Goal: Complete application form

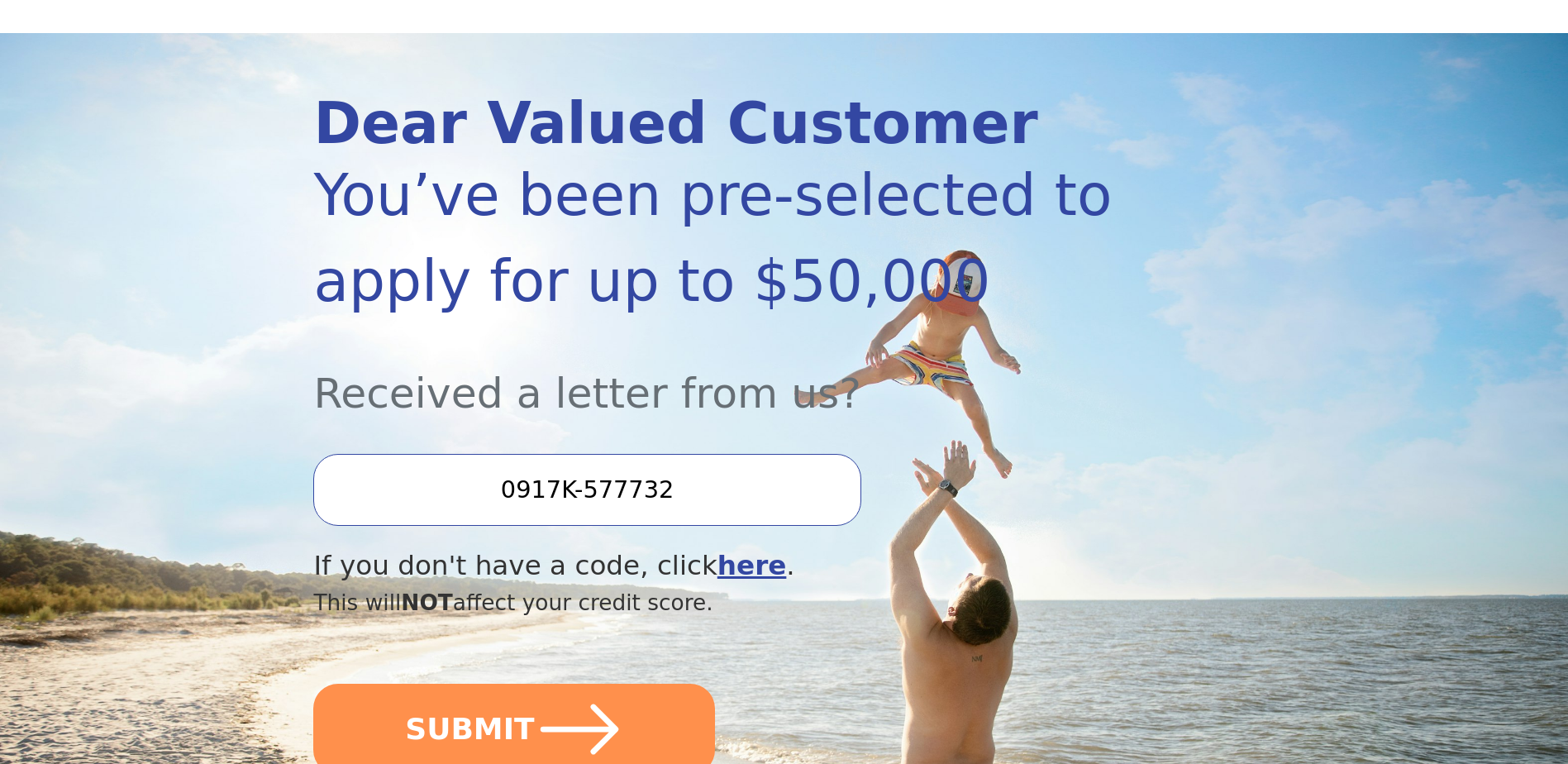
scroll to position [248, 0]
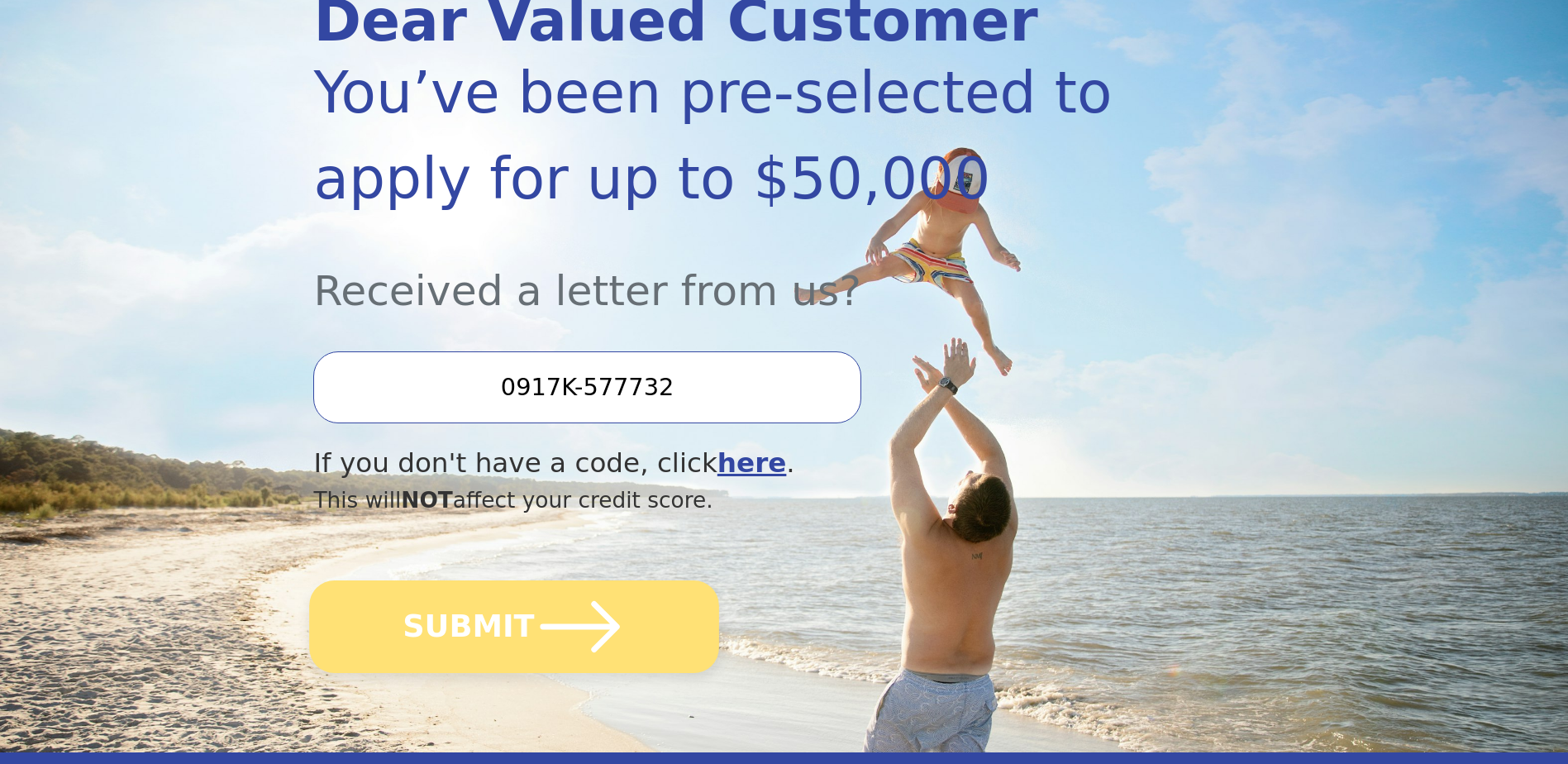
drag, startPoint x: 500, startPoint y: 656, endPoint x: 471, endPoint y: 638, distance: 34.1
click at [493, 650] on button "SUBMIT" at bounding box center [515, 626] width 410 height 92
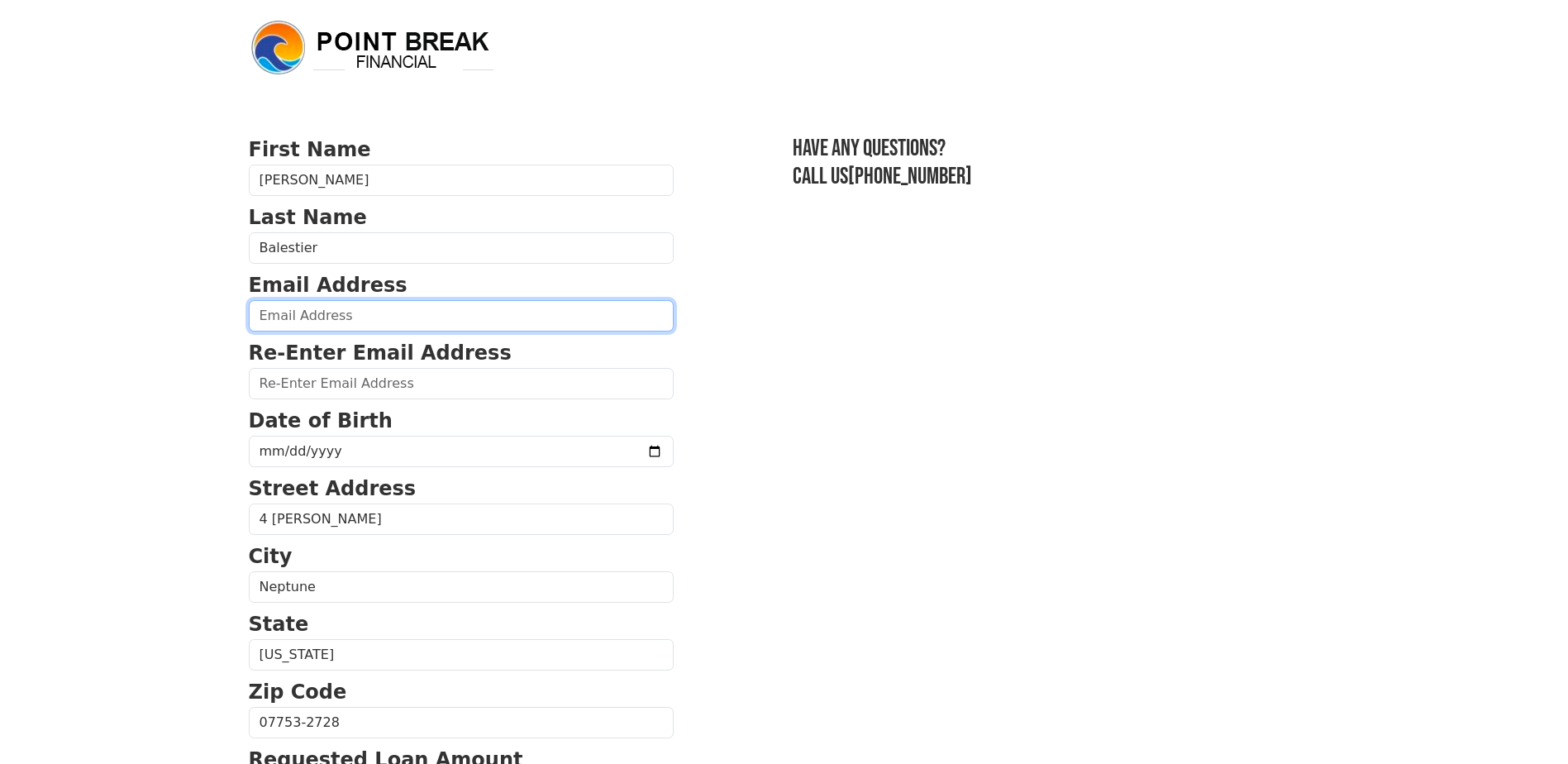
click at [283, 310] on input "email" at bounding box center [462, 315] width 425 height 31
type input "balestier.dominick@gmail.com"
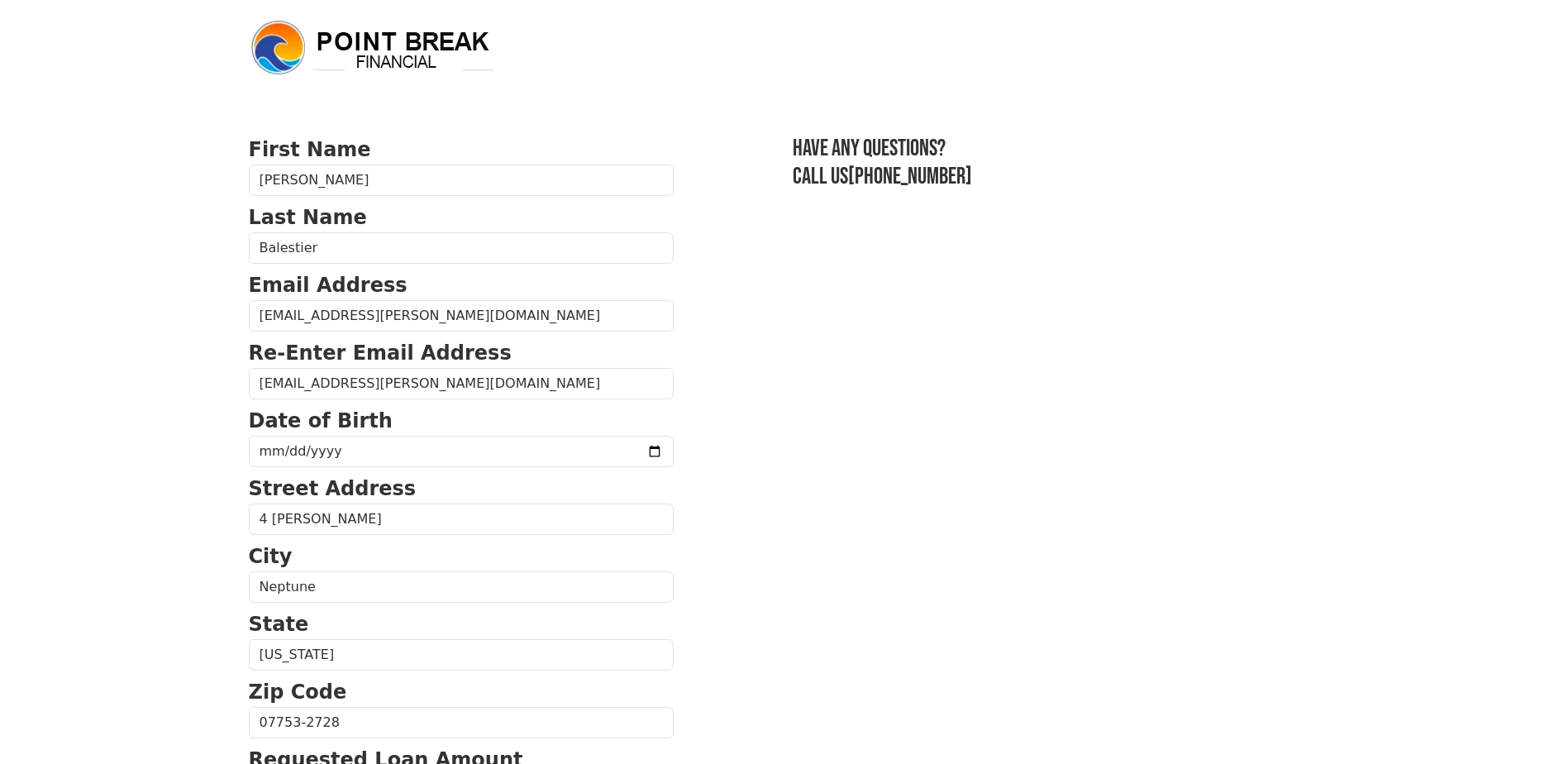
type input "5,600.00"
type input "(848) 466-1364"
type input "5,600.00"
type input "(848) 466-1364"
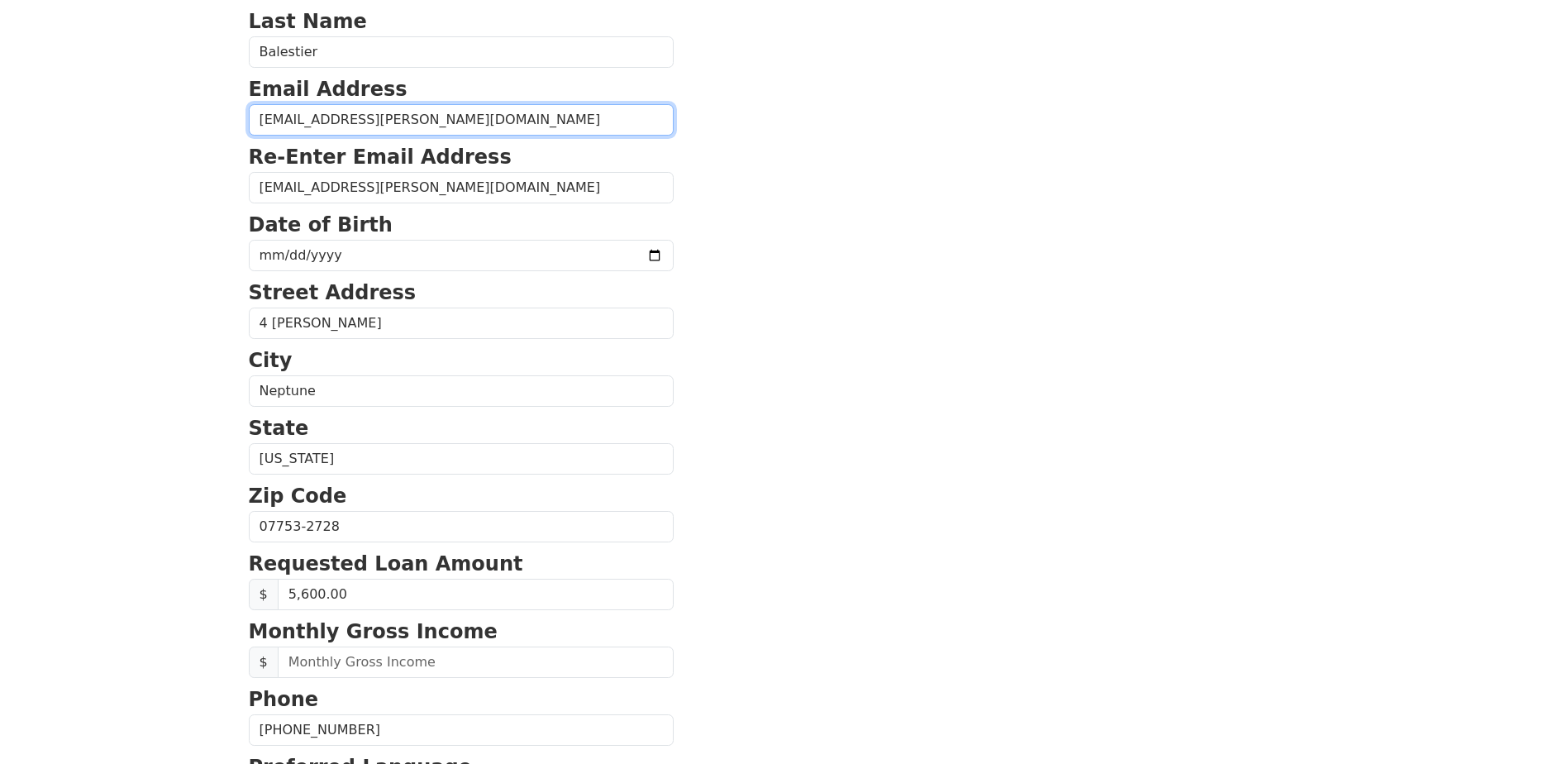
scroll to position [248, 0]
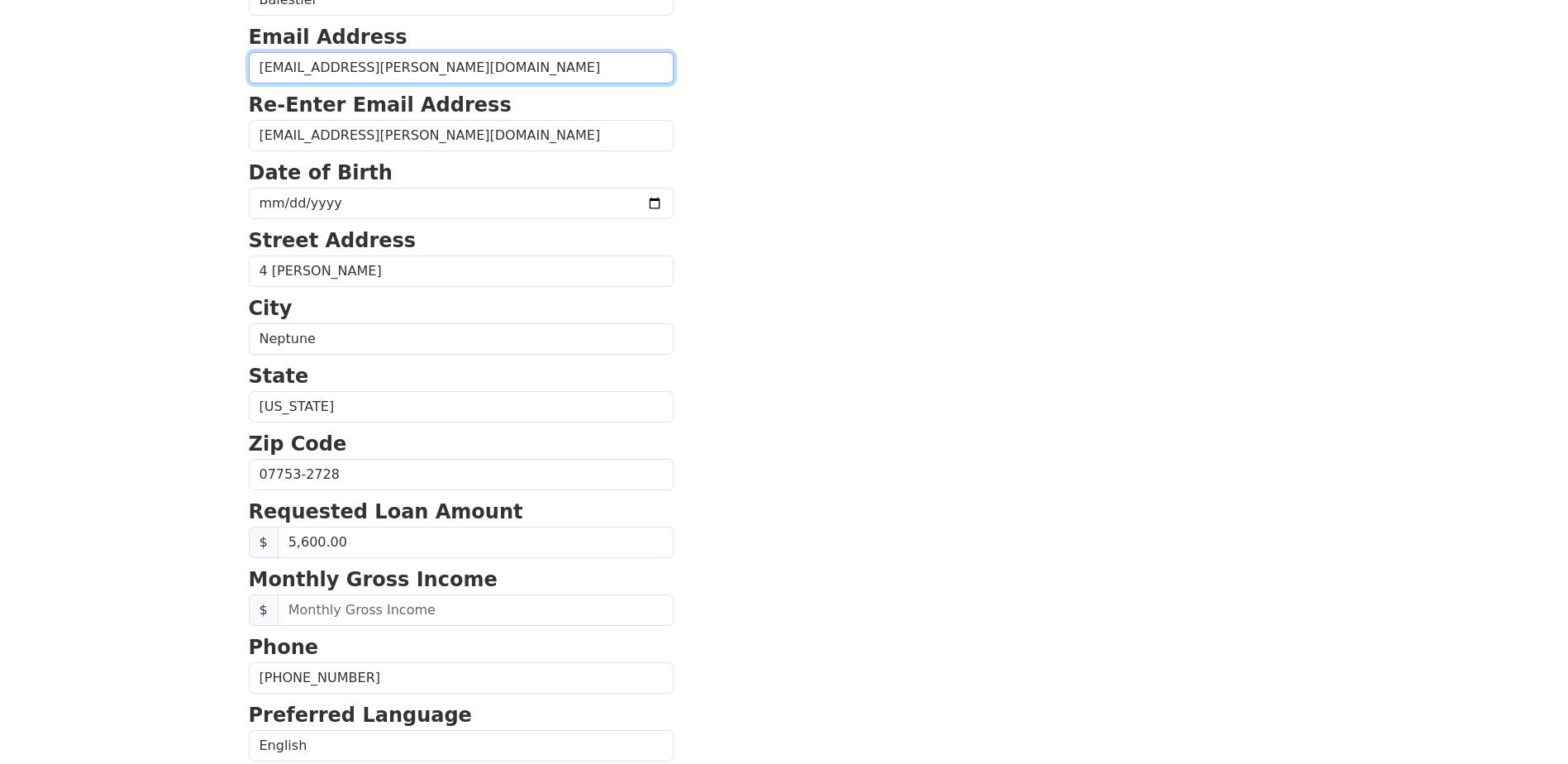
click at [459, 71] on input "balestier.dominick@gmail.com" at bounding box center [462, 67] width 425 height 31
type input "balestier.dominick@gmail.com"
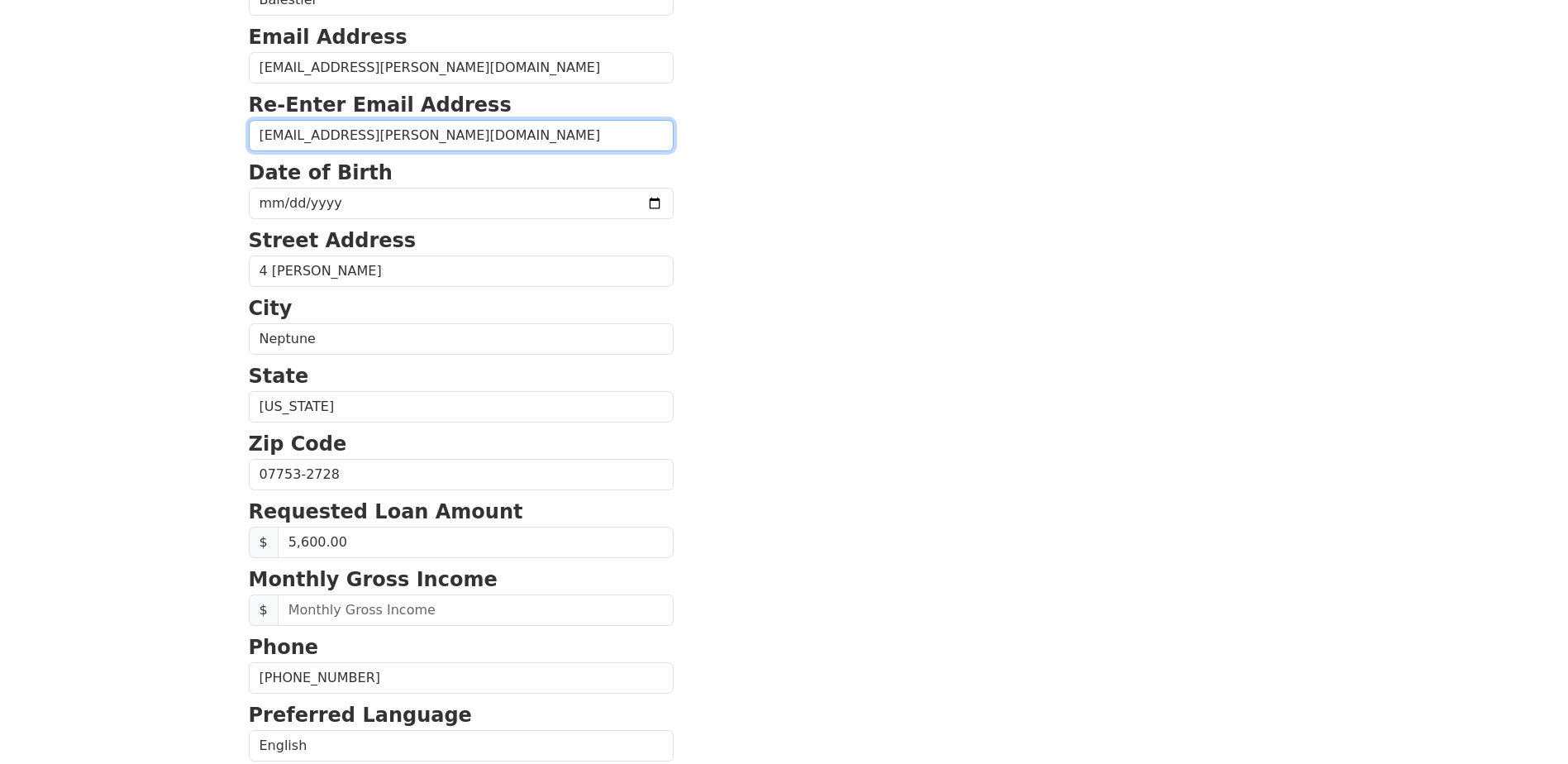
click at [477, 132] on input "balestier.dominick@gmail.com" at bounding box center [462, 136] width 425 height 31
type input "balestier.dominick@gmail.com"
drag, startPoint x: 839, startPoint y: 394, endPoint x: 833, endPoint y: 387, distance: 9.2
click at [839, 391] on section "First Name Dominick Last Name Balestier Email Address balestier.dominick@gmail.…" at bounding box center [784, 476] width 1072 height 1179
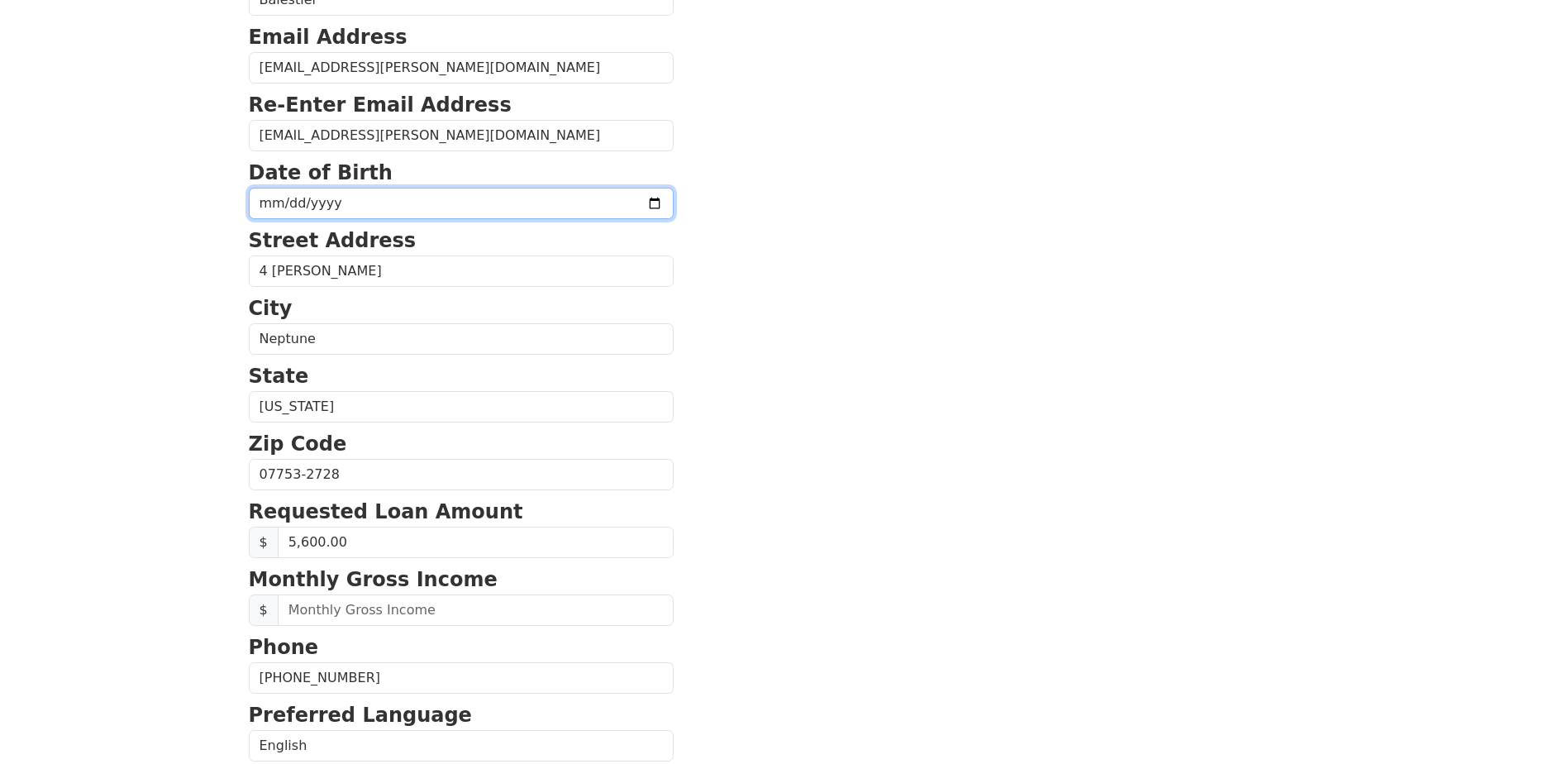
click at [280, 203] on input "date" at bounding box center [462, 203] width 425 height 31
type input "1978-06-14"
click at [795, 174] on section "First Name Dominick Last Name Balestier Email Address balestier.dominick@gmail.…" at bounding box center [784, 476] width 1072 height 1179
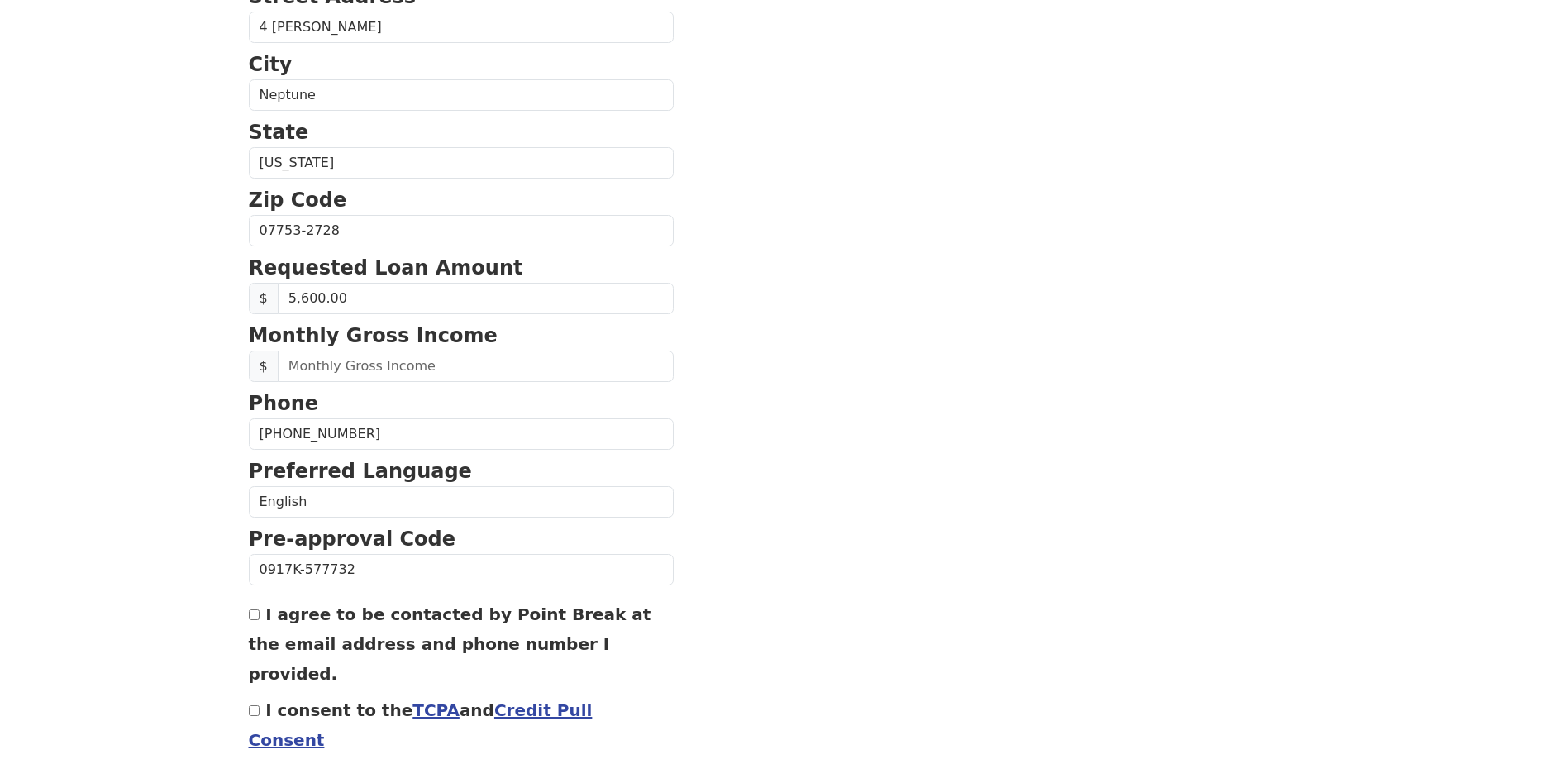
scroll to position [496, 0]
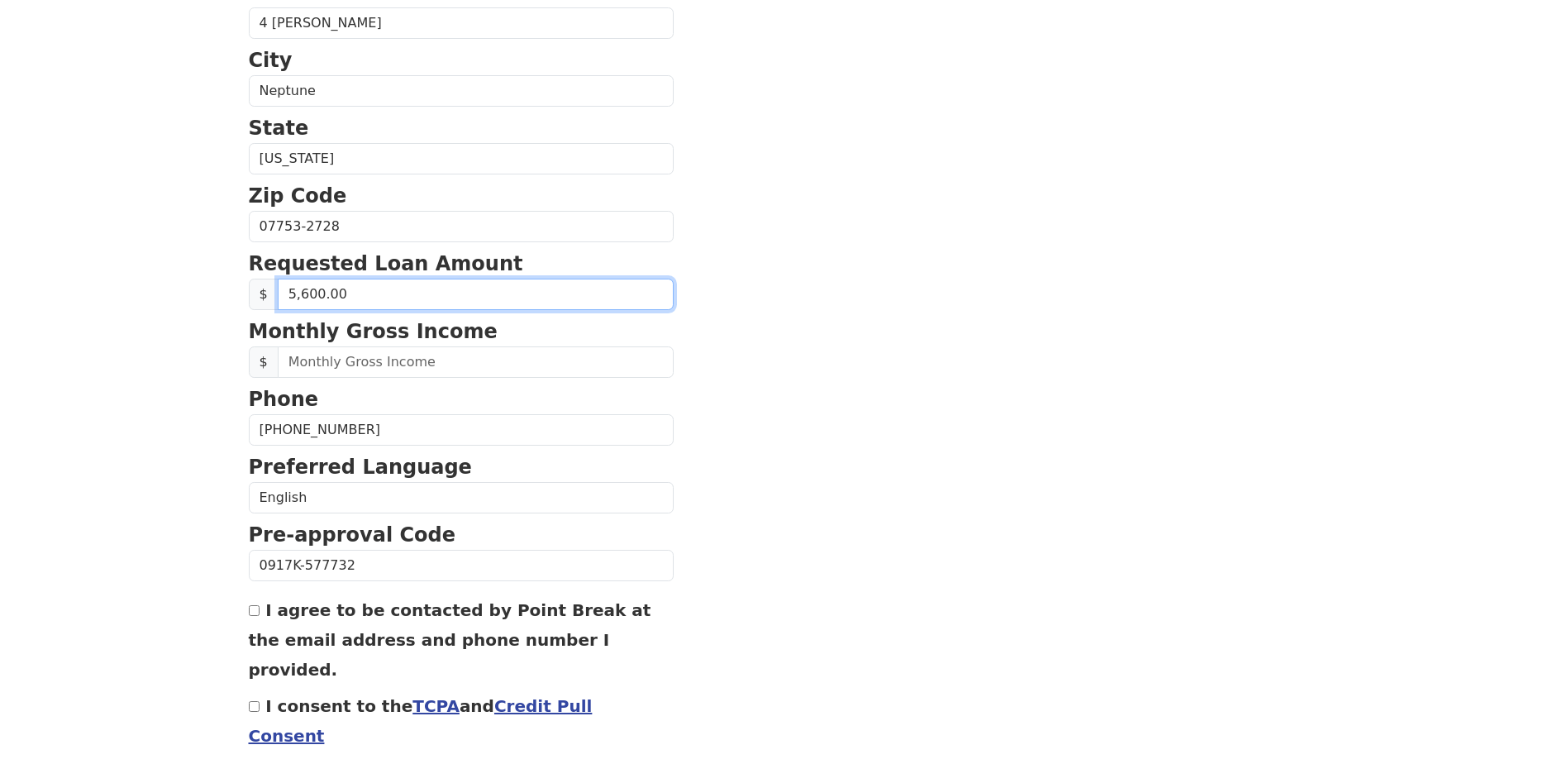
click at [319, 291] on input "5,600.00" at bounding box center [475, 294] width 396 height 31
click at [352, 296] on input "5,600.00" at bounding box center [475, 294] width 396 height 31
click at [302, 294] on input "5,600.00" at bounding box center [475, 294] width 396 height 31
type input "40,000.00"
drag, startPoint x: 410, startPoint y: 298, endPoint x: 433, endPoint y: 296, distance: 23.1
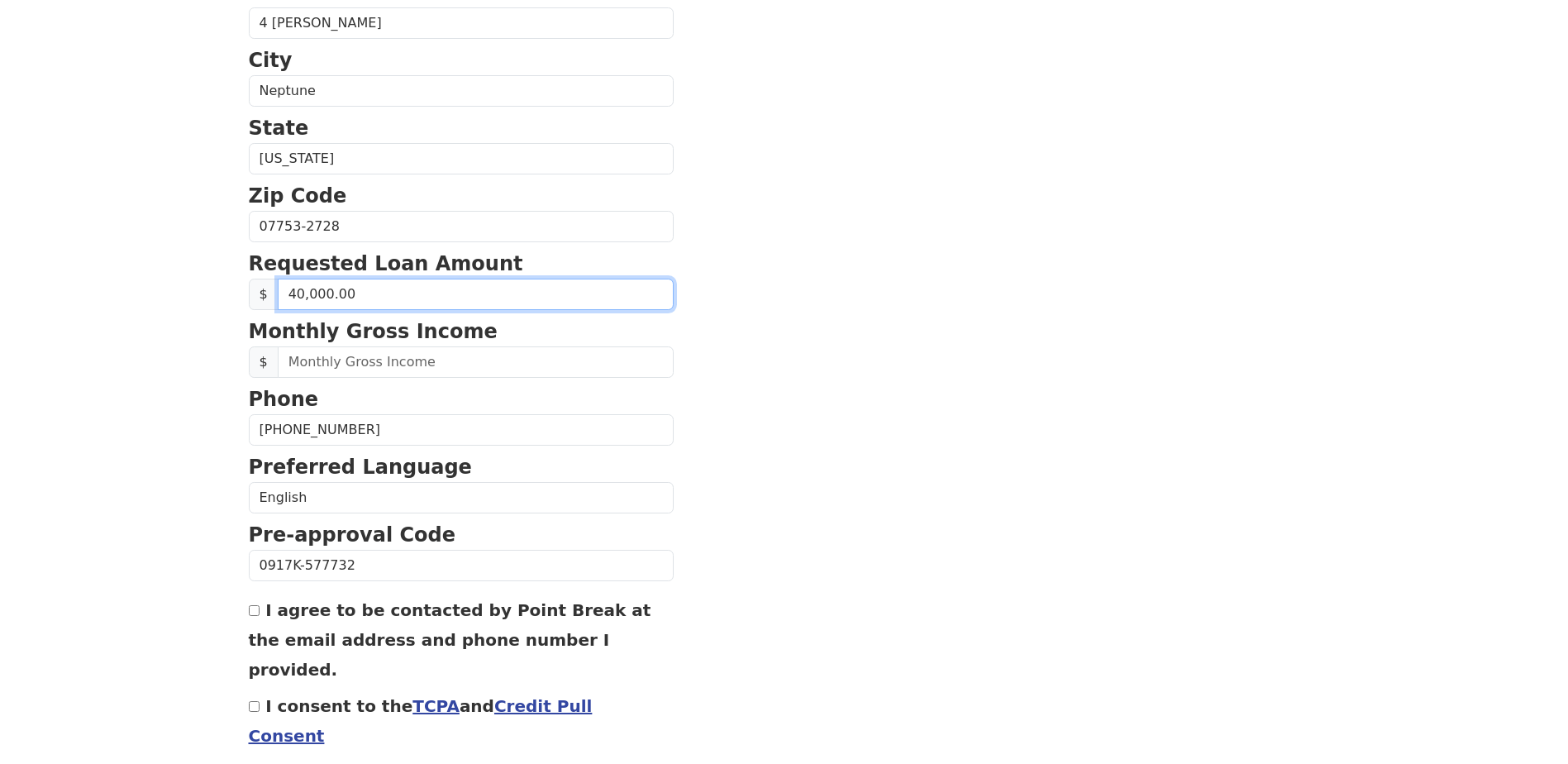
click at [411, 296] on input "40,000.00" at bounding box center [475, 294] width 396 height 31
click at [709, 378] on section "First Name Dominick Last Name Balestier Email Address balestier.dominick@gmail.…" at bounding box center [784, 228] width 1072 height 1179
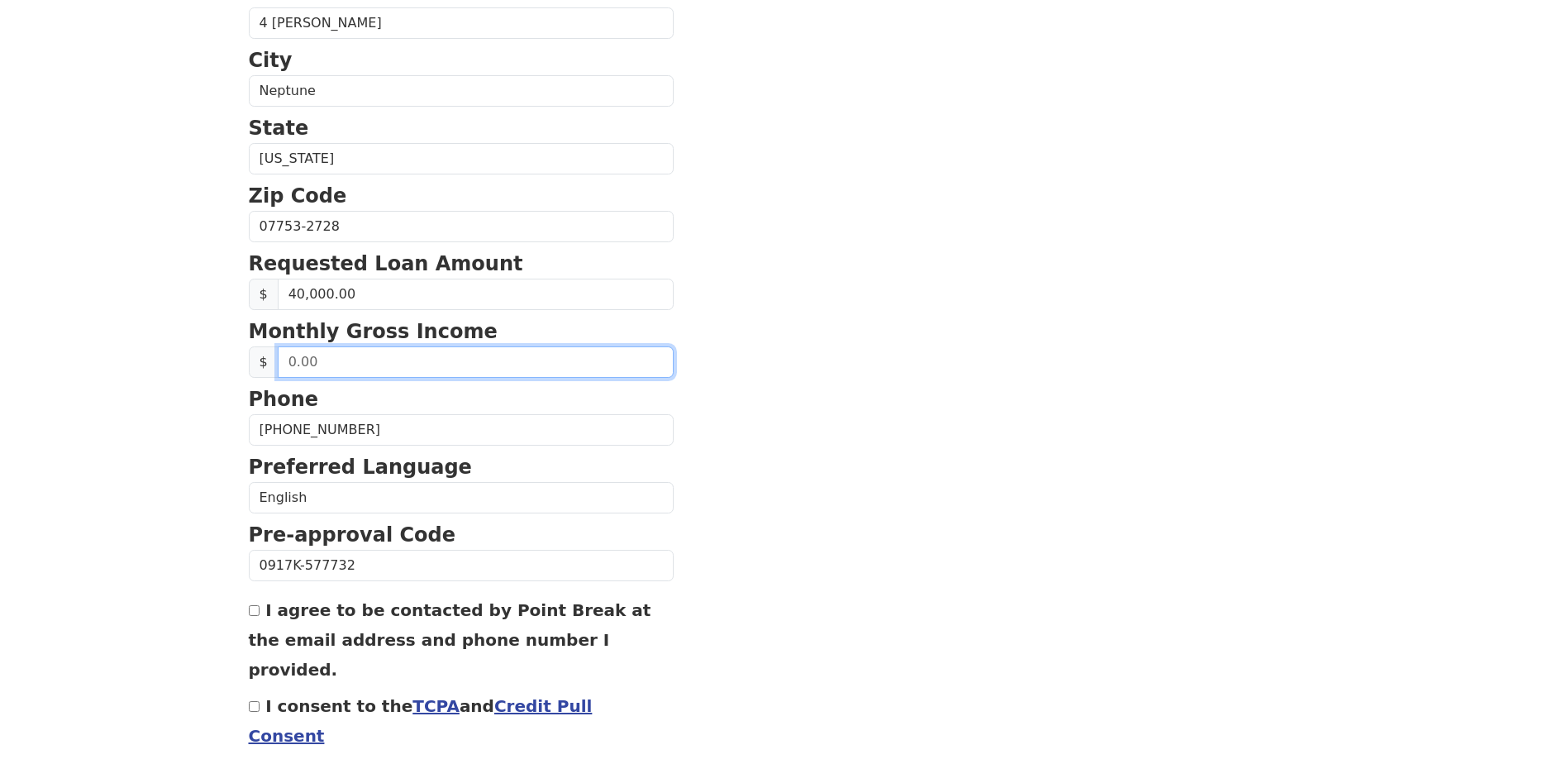
click at [329, 362] on input "text" at bounding box center [475, 362] width 396 height 31
type input "5,600.00"
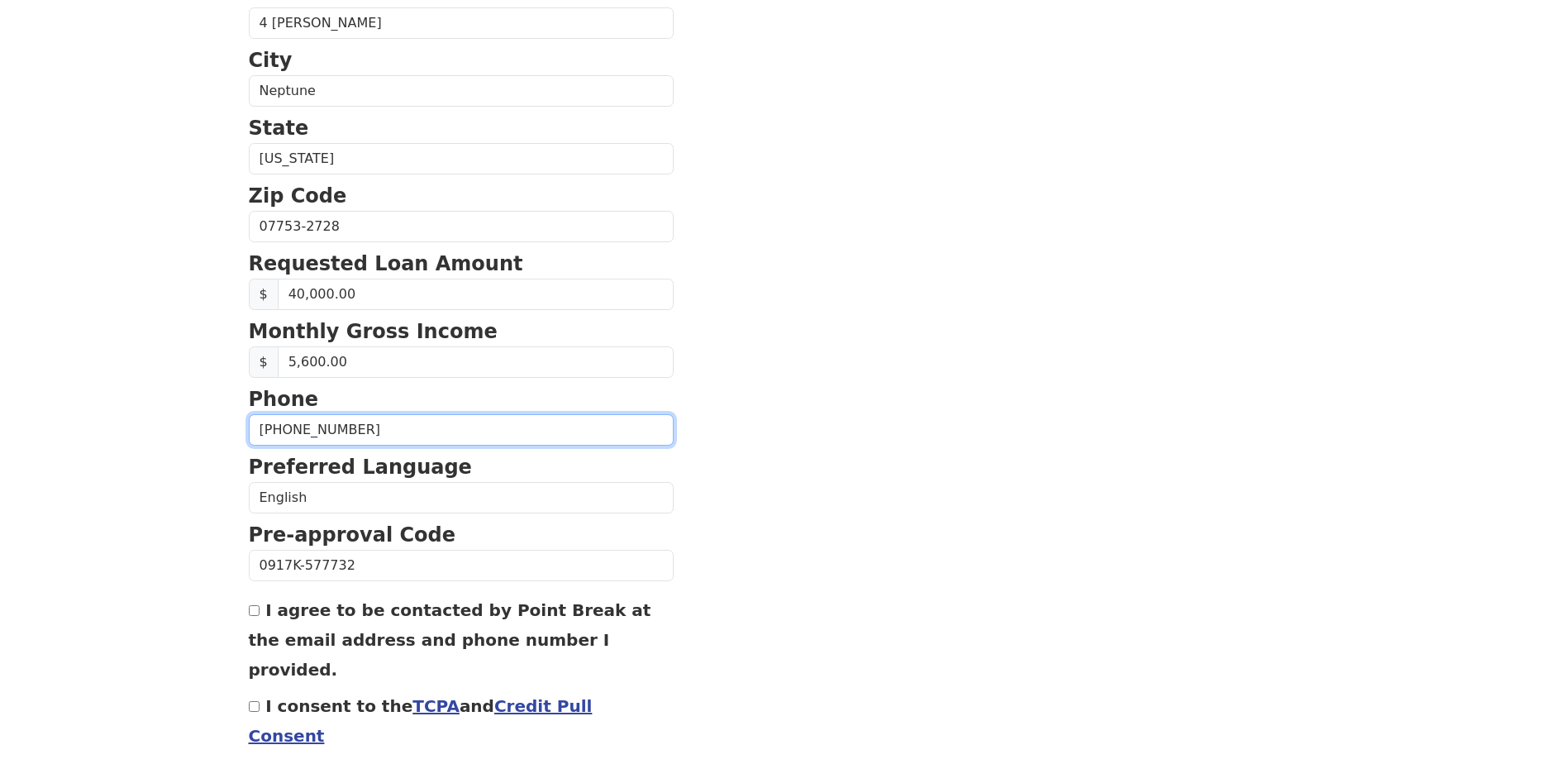
click at [374, 426] on input "(848) 466-1364" at bounding box center [462, 429] width 425 height 31
type input "(848) 466-1364"
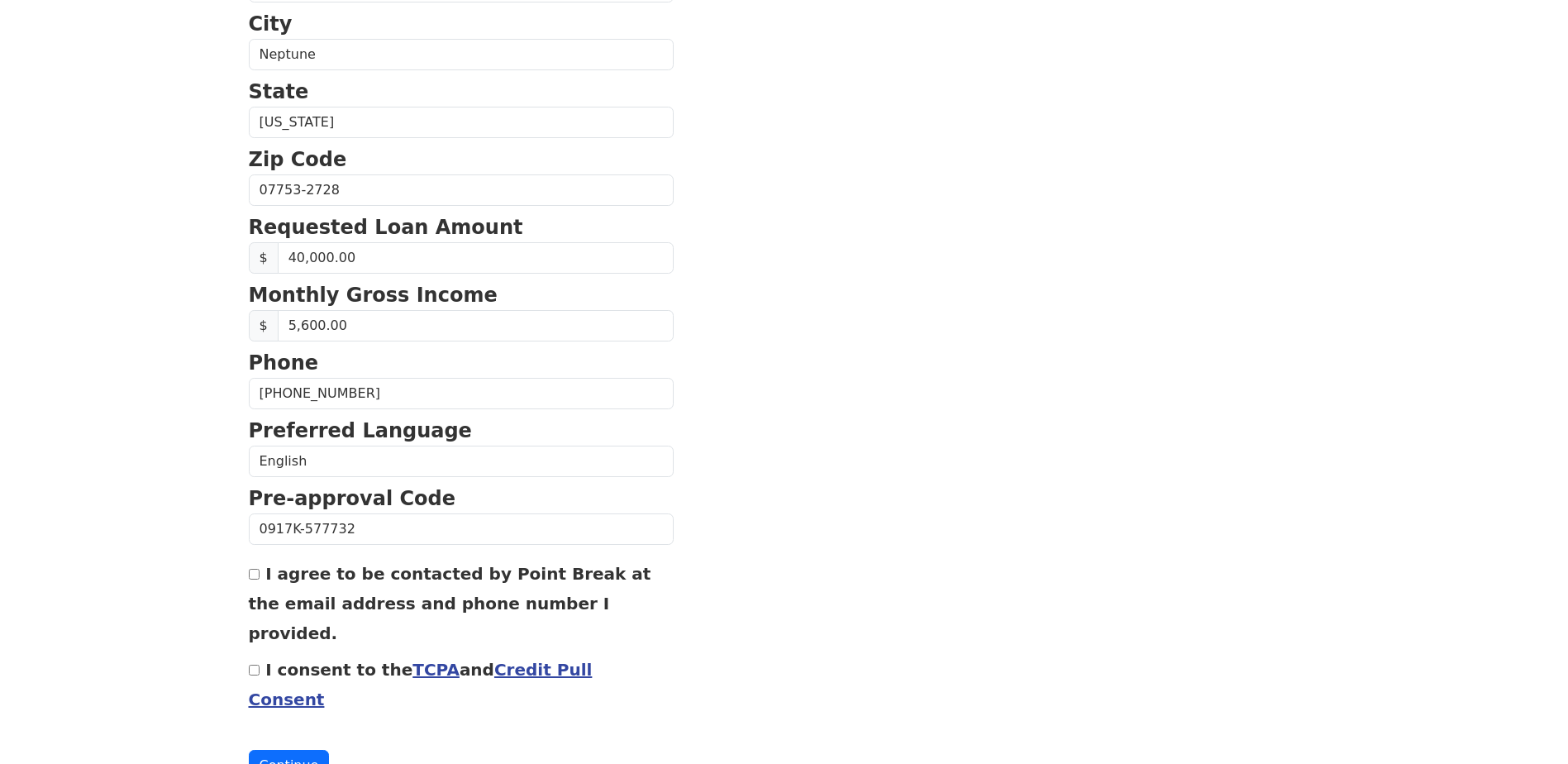
scroll to position [552, 0]
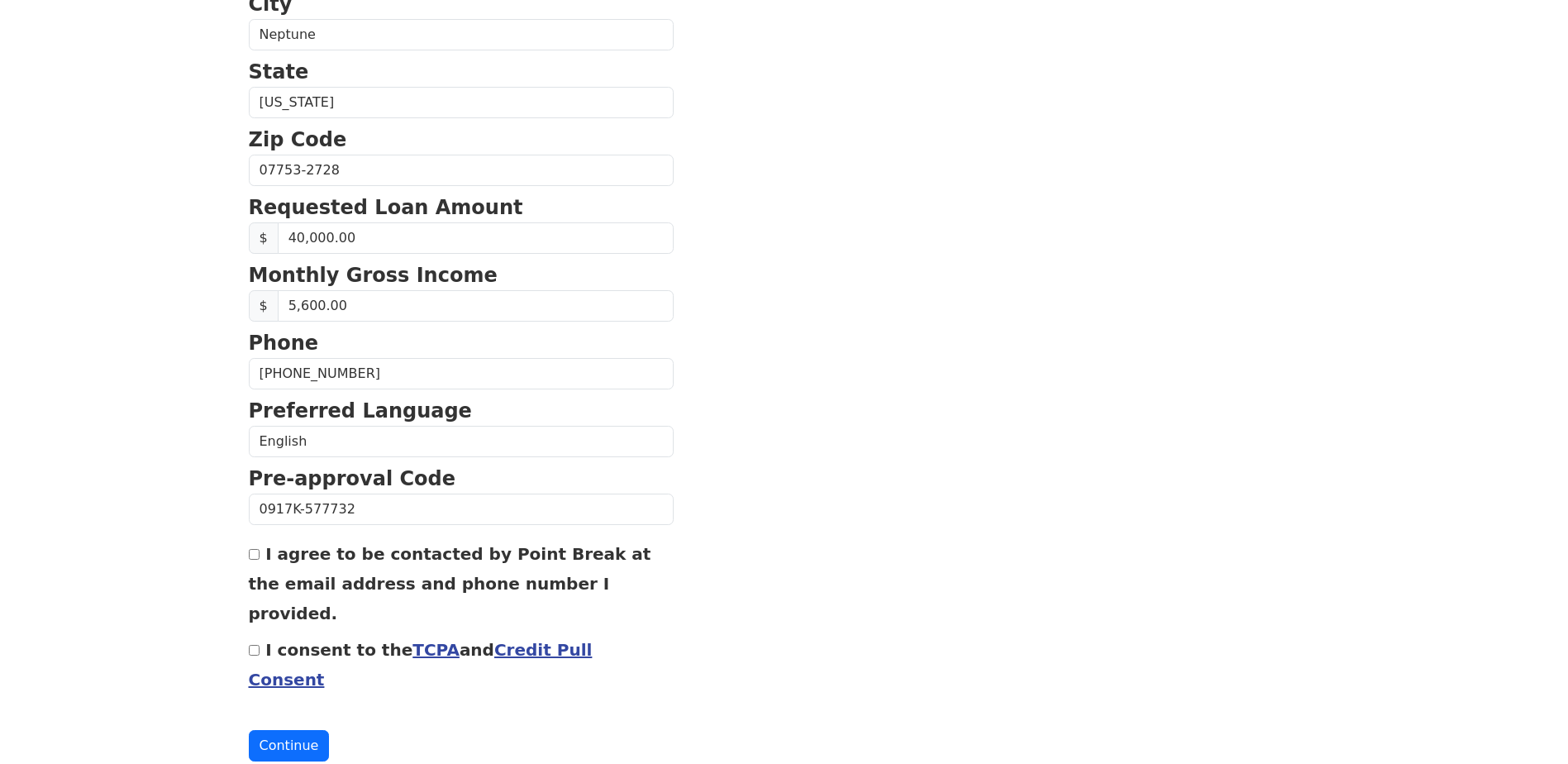
click at [253, 645] on input "I consent to the TCPA and Credit Pull Consent" at bounding box center [254, 650] width 11 height 11
checkbox input "true"
click at [258, 557] on input "I agree to be contacted by Point Break at the email address and phone number I …" at bounding box center [254, 554] width 11 height 11
checkbox input "true"
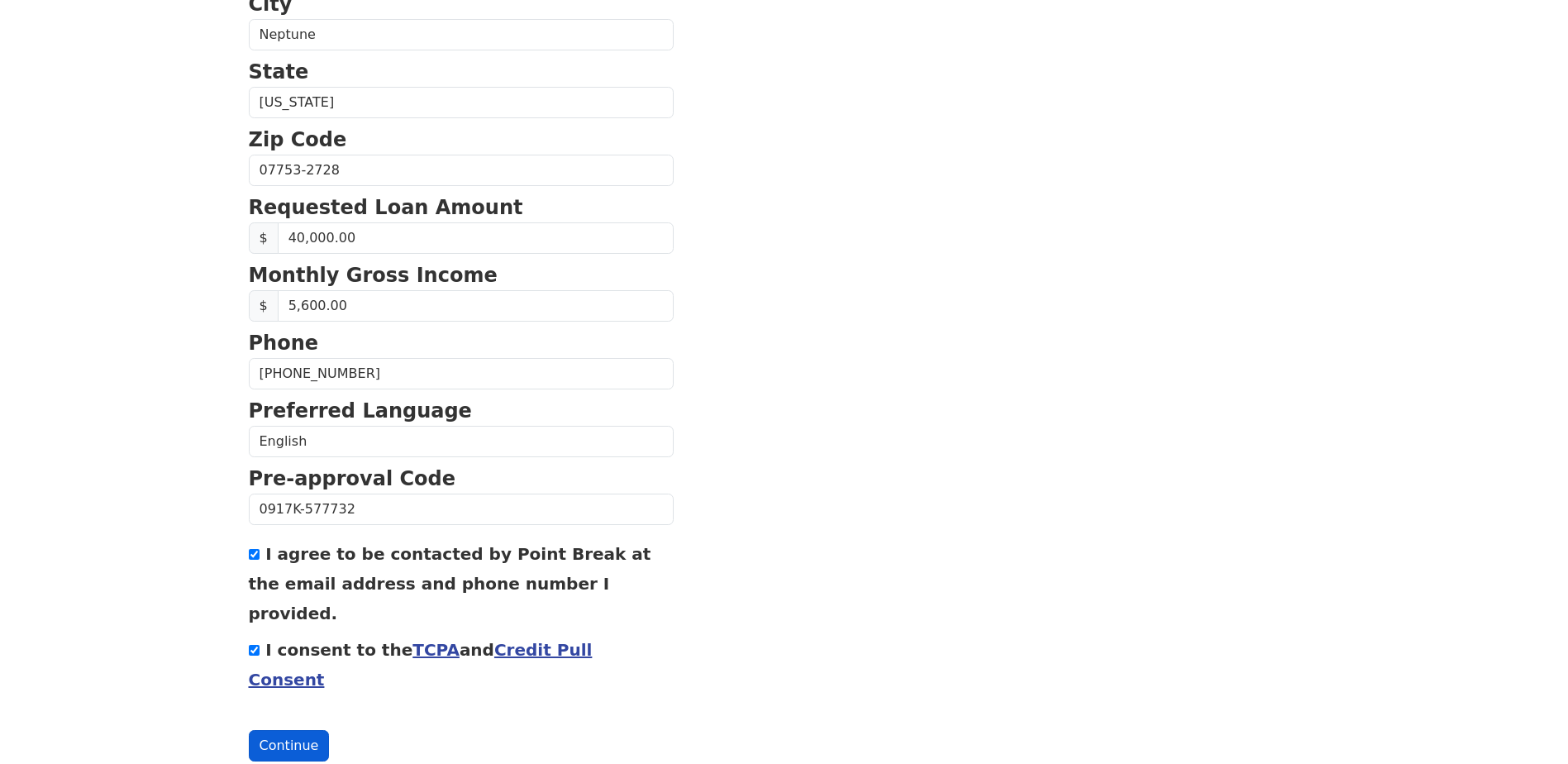
click at [269, 730] on button "Continue" at bounding box center [290, 745] width 81 height 31
